Goal: Transaction & Acquisition: Obtain resource

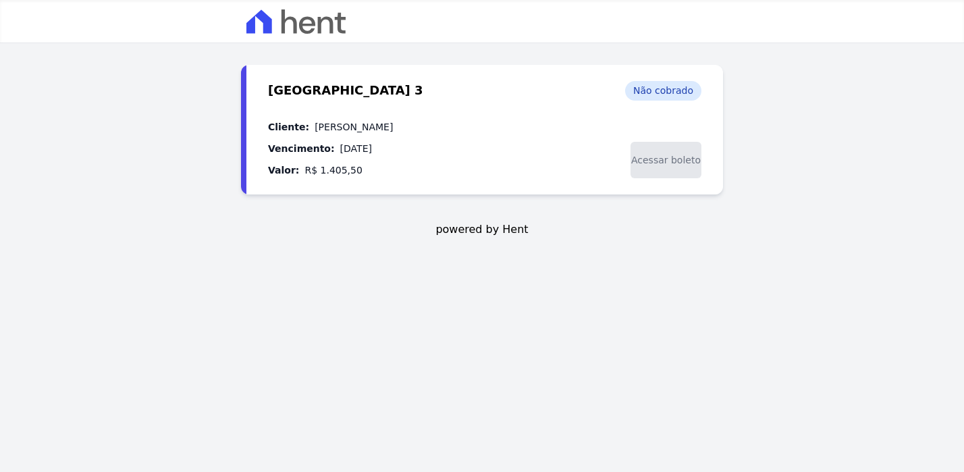
click at [646, 155] on span "Acessar boleto" at bounding box center [666, 160] width 71 height 36
click at [654, 161] on span "Acessar boleto" at bounding box center [666, 160] width 71 height 36
click at [659, 161] on span "Acessar boleto" at bounding box center [666, 160] width 71 height 36
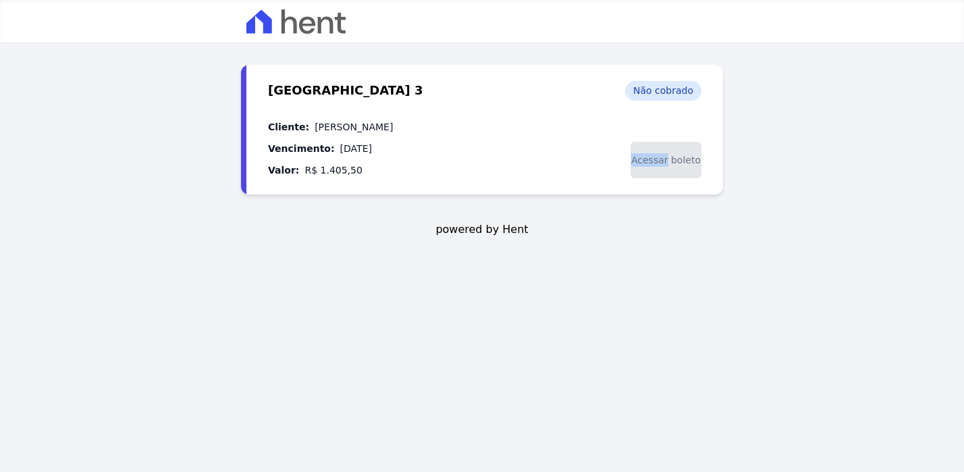
click at [659, 161] on span "Acessar boleto" at bounding box center [666, 160] width 71 height 36
click at [683, 159] on span "Acessar boleto" at bounding box center [666, 160] width 71 height 36
click at [648, 153] on span "Acessar boleto" at bounding box center [666, 160] width 71 height 36
click at [655, 159] on span "Acessar boleto" at bounding box center [666, 160] width 71 height 36
click at [665, 159] on span "Acessar boleto" at bounding box center [666, 160] width 71 height 36
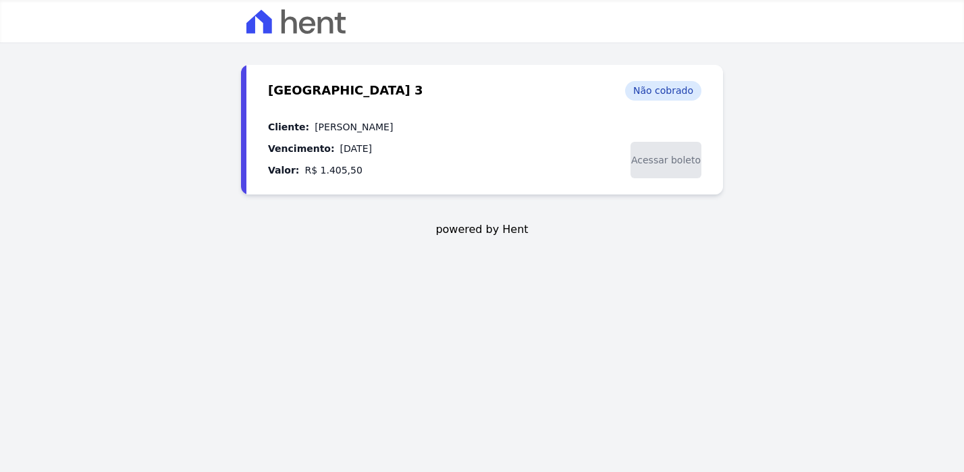
click at [656, 158] on span "Acessar boleto" at bounding box center [666, 160] width 71 height 36
click at [658, 159] on span "Acessar boleto" at bounding box center [666, 160] width 71 height 36
click at [662, 161] on span "Acessar boleto" at bounding box center [666, 160] width 71 height 36
click at [660, 165] on span "Acessar boleto" at bounding box center [666, 160] width 71 height 36
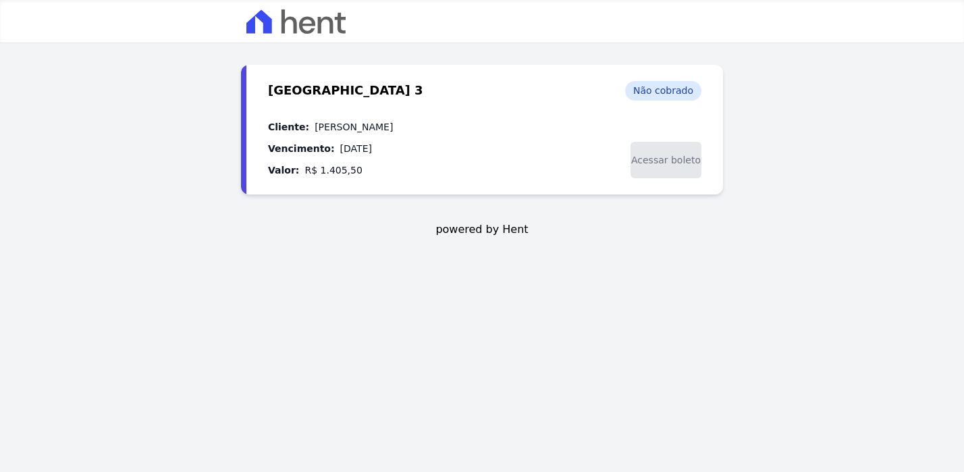
click at [660, 165] on span "Acessar boleto" at bounding box center [666, 160] width 71 height 36
click at [662, 167] on span "Acessar boleto" at bounding box center [666, 160] width 71 height 36
click at [660, 163] on span "Acessar boleto" at bounding box center [666, 160] width 71 height 36
click at [658, 164] on span "Acessar boleto" at bounding box center [666, 160] width 71 height 36
